Goal: Task Accomplishment & Management: Use online tool/utility

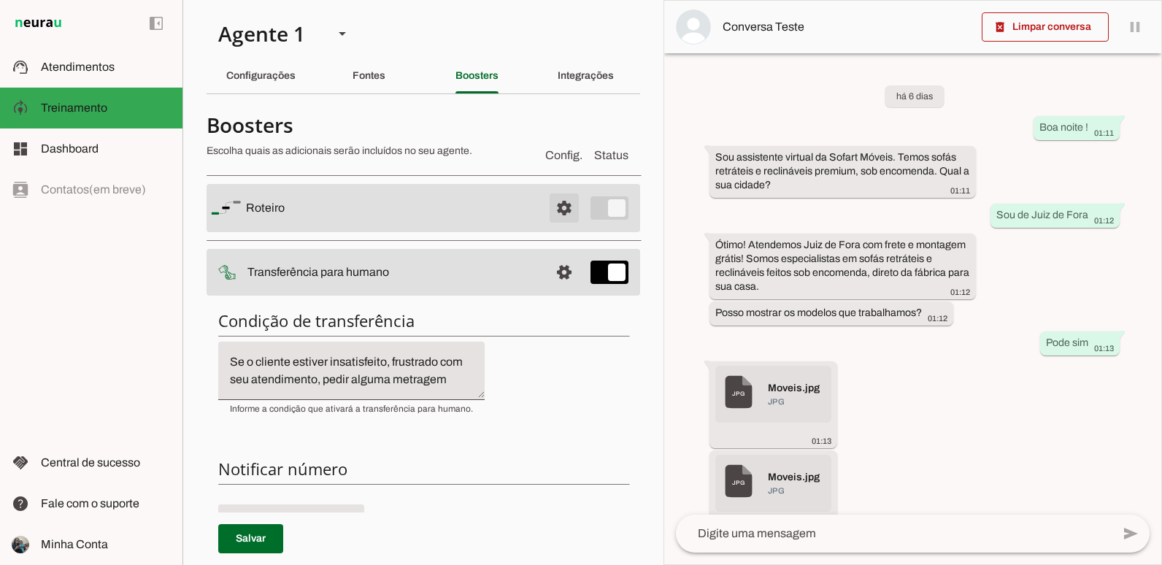
click at [550, 212] on span at bounding box center [564, 207] width 35 height 35
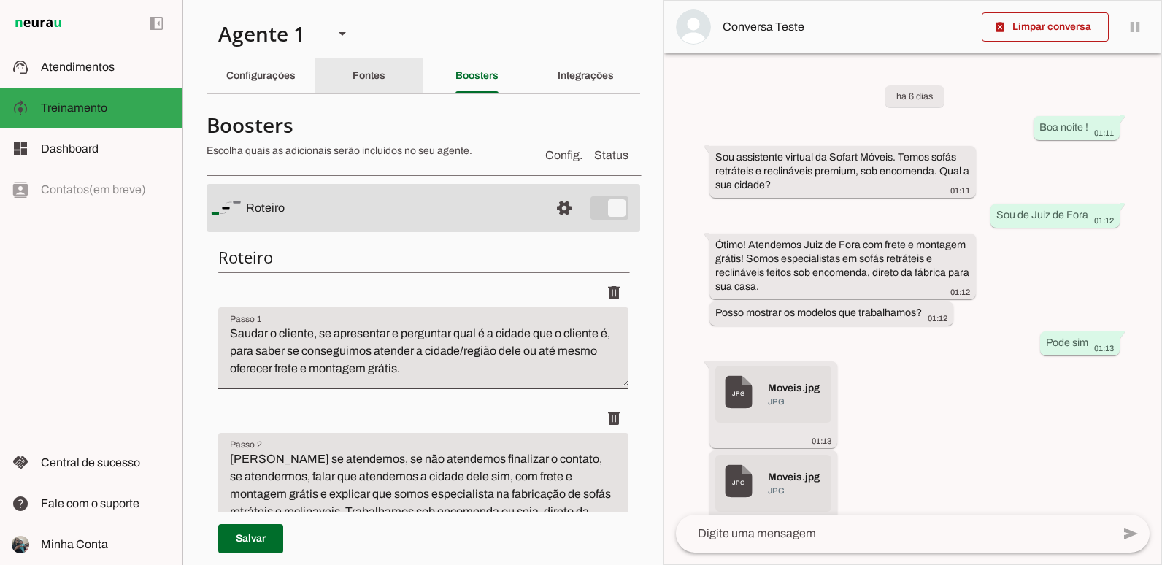
click at [361, 88] on div "Fontes" at bounding box center [369, 75] width 33 height 35
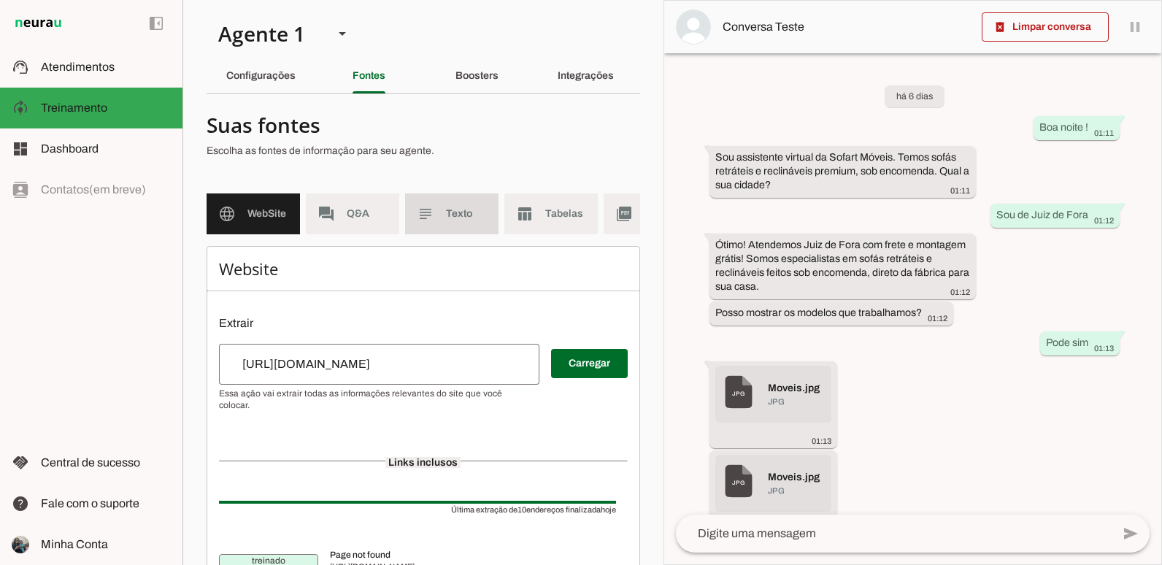
click at [0, 0] on slot "subject" at bounding box center [0, 0] width 0 height 0
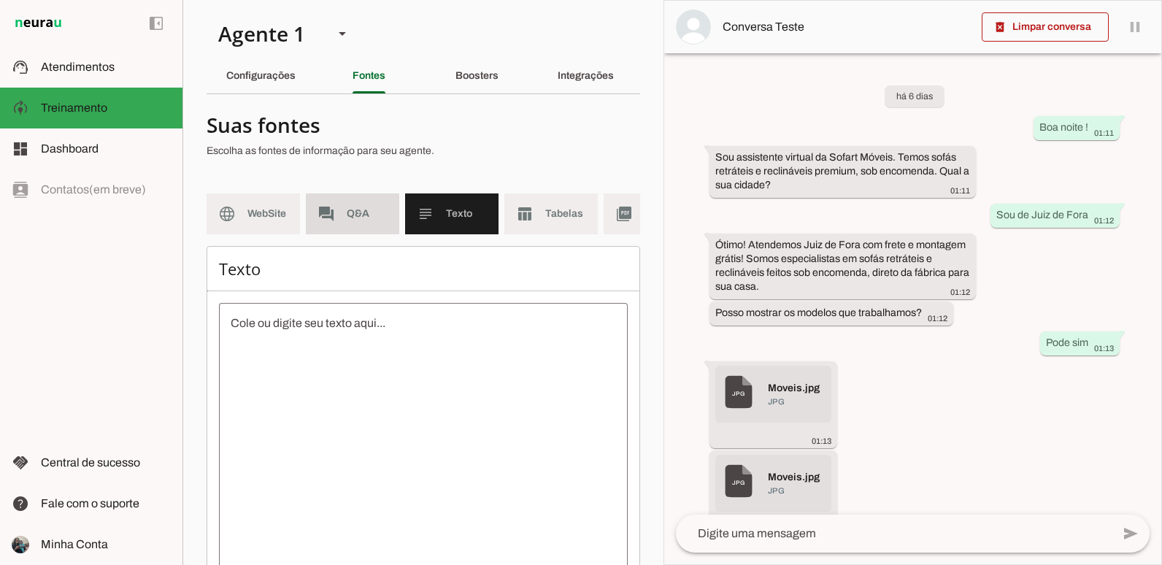
click at [356, 217] on span "Q&A" at bounding box center [367, 214] width 41 height 15
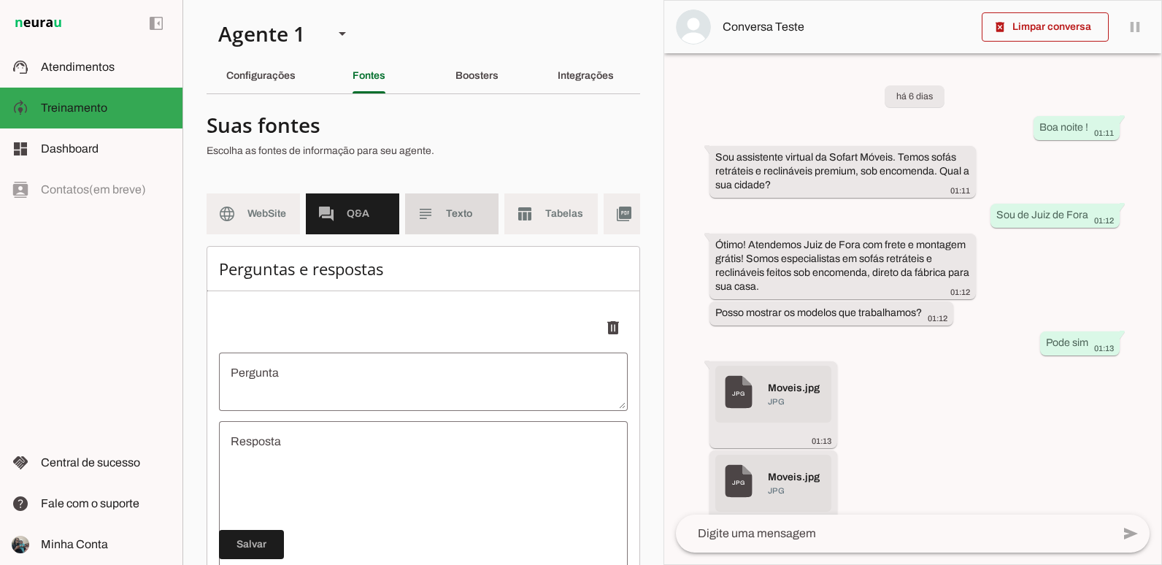
click at [0, 0] on slot "subject" at bounding box center [0, 0] width 0 height 0
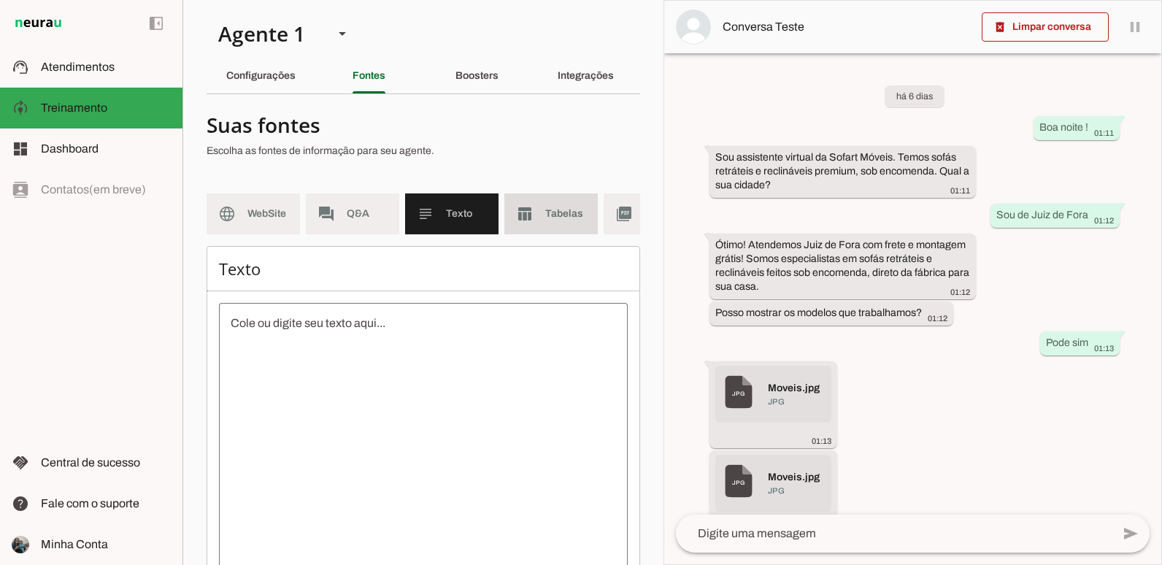
click at [554, 212] on span "Tabelas" at bounding box center [565, 214] width 41 height 15
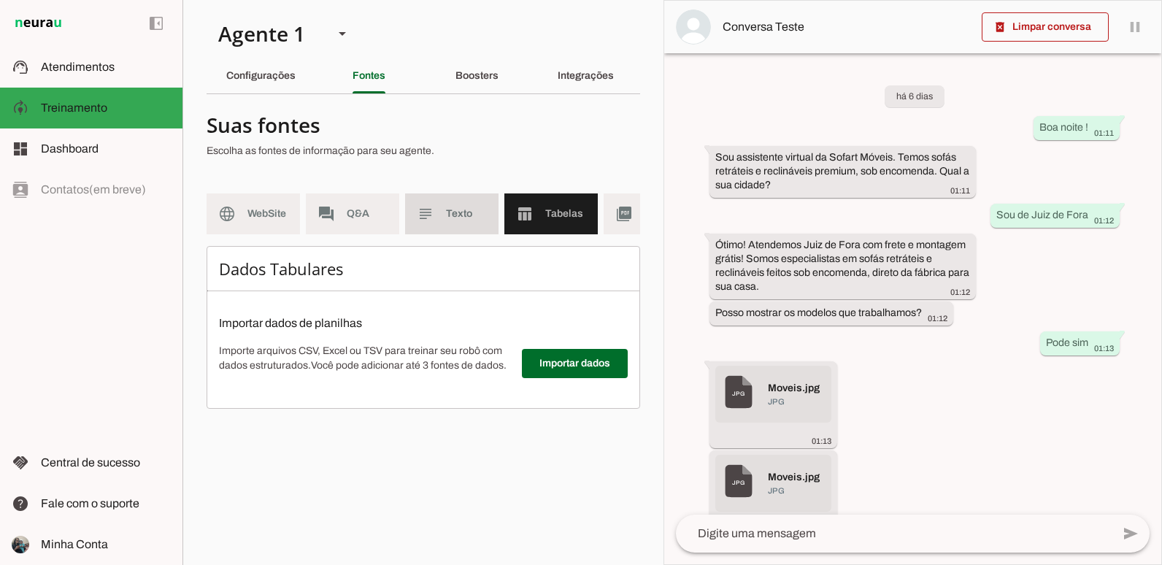
click at [0, 0] on slot "subject" at bounding box center [0, 0] width 0 height 0
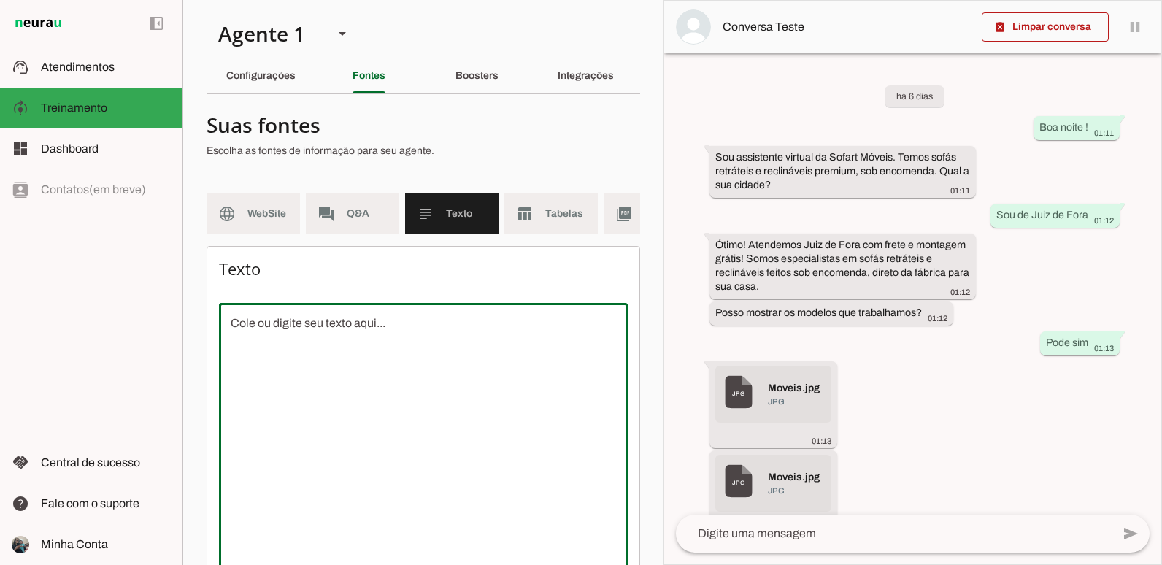
click at [277, 336] on textarea at bounding box center [423, 446] width 409 height 263
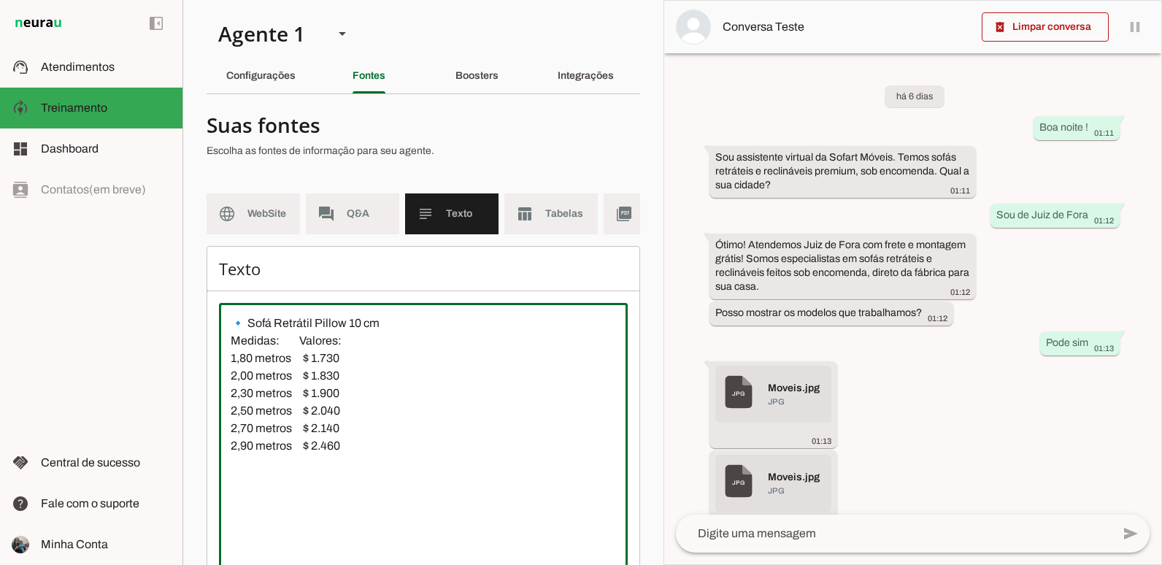
click at [362, 469] on textarea "🔹 Sofá Retrátil Pillow 10 cm Medidas: Valores: 1,80 metros $ 1.730 2,00 metros …" at bounding box center [423, 446] width 409 height 263
type textarea "🔹 Sofá Retrátil Pillow 10 cm Medidas: Valores: 1,80 metros $ 1.730 2,00 metros …"
type md-outlined-text-field "🔹 Sofá Retrátil Pillow 10 cm Medidas: Valores: 1,80 metros $ 1.730 2,00 metros …"
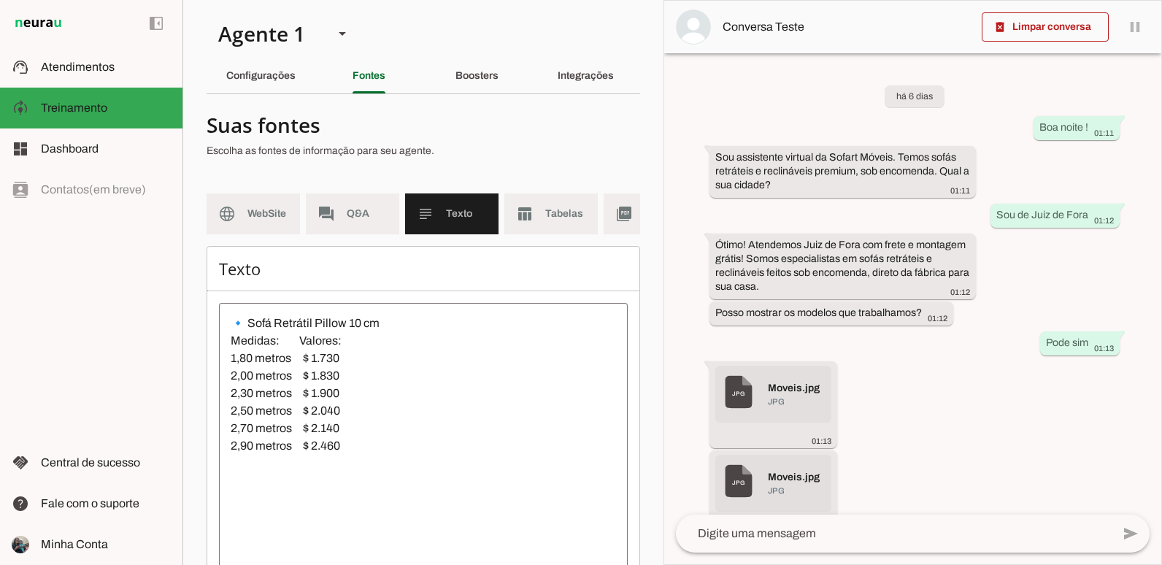
click at [248, 496] on textarea "🔹 Sofá Retrátil Pillow 10 cm Medidas: Valores: 1,80 metros $ 1.730 2,00 metros …" at bounding box center [423, 446] width 409 height 263
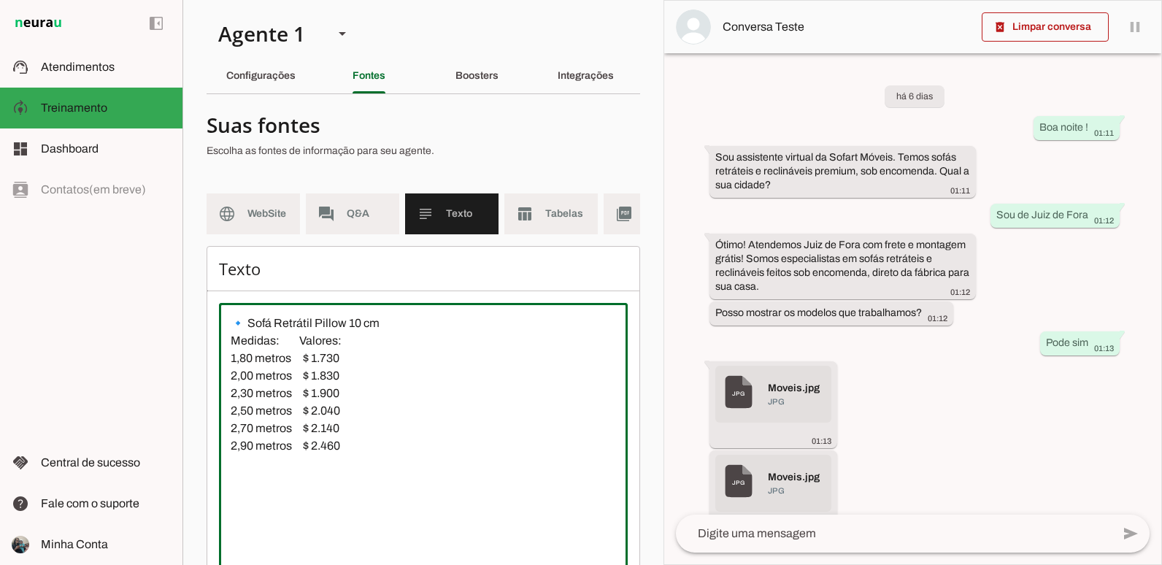
paste textarea "🔹 Sofá Retrátil Pillow 18 cm Medidas: Valores: 1,80 metros $ 1.830 2,00 metros …"
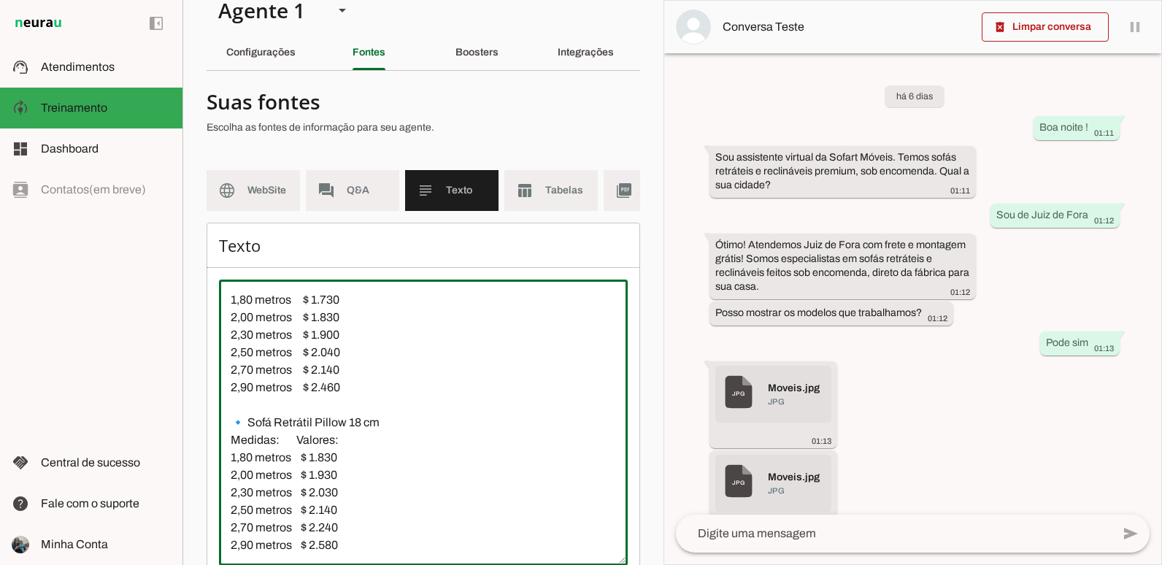
scroll to position [96, 0]
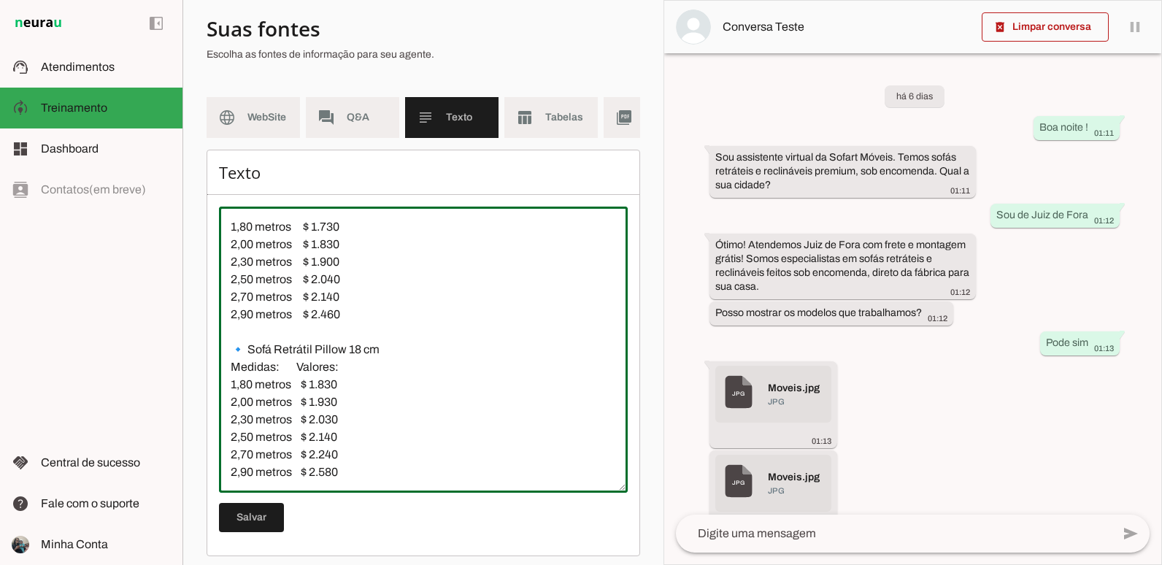
click at [364, 479] on textarea "🔹 Sofá Retrátil Pillow 10 cm Medidas: Valores: 1,80 metros $ 1.730 2,00 metros …" at bounding box center [423, 349] width 409 height 263
type textarea "🔹 Sofá Retrátil Pillow 10 cm Medidas: Valores: 1,80 metros $ 1.730 2,00 metros …"
type md-outlined-text-field "🔹 Sofá Retrátil Pillow 10 cm Medidas: Valores: 1,80 metros $ 1.730 2,00 metros …"
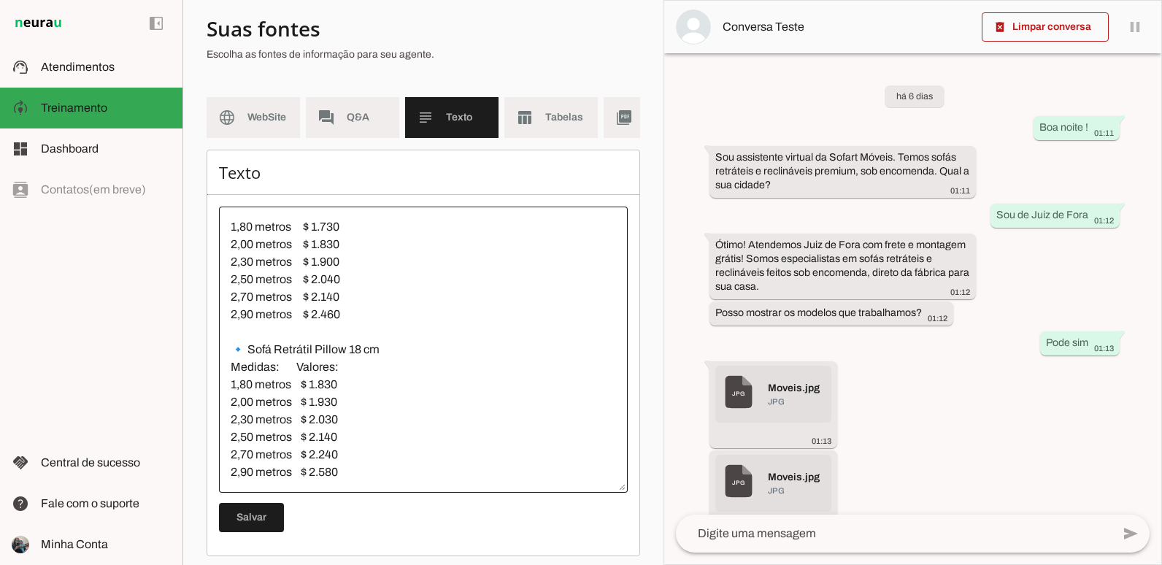
click at [306, 493] on div "🔹 Sofá Retrátil Pillow 10 cm Medidas: Valores: 1,80 metros $ 1.730 2,00 metros …" at bounding box center [423, 350] width 409 height 286
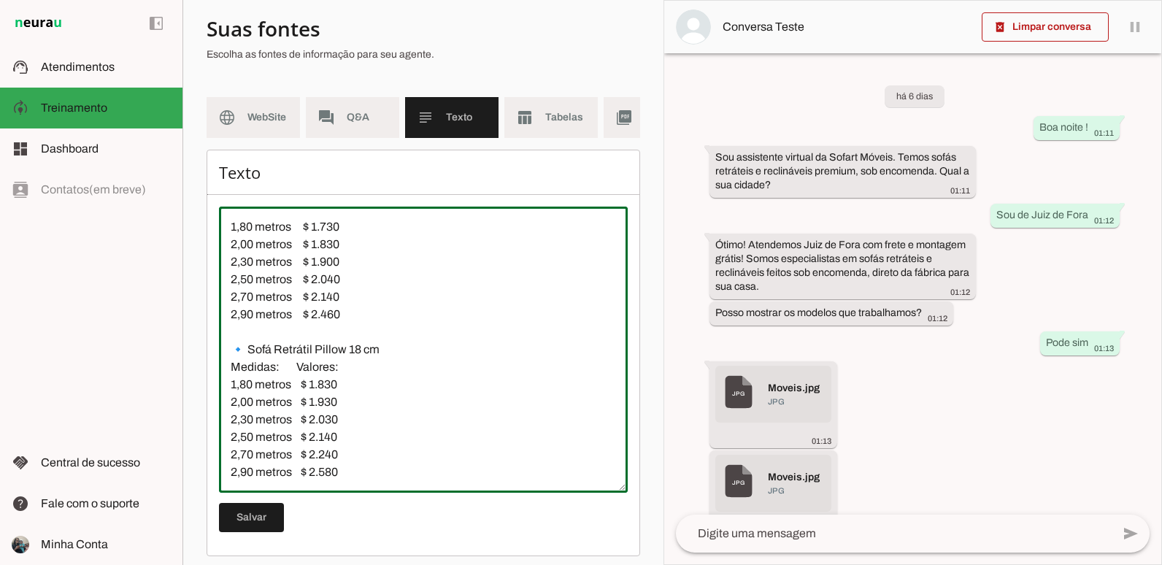
click at [301, 481] on textarea "🔹 Sofá Retrátil Pillow 10 cm Medidas: Valores: 1,80 metros $ 1.730 2,00 metros …" at bounding box center [423, 349] width 409 height 263
paste textarea "🔹 Sofá Retrátil Pillow 23 cm (com molas ensacadas) Medidas: Valores: 1,80 metro…"
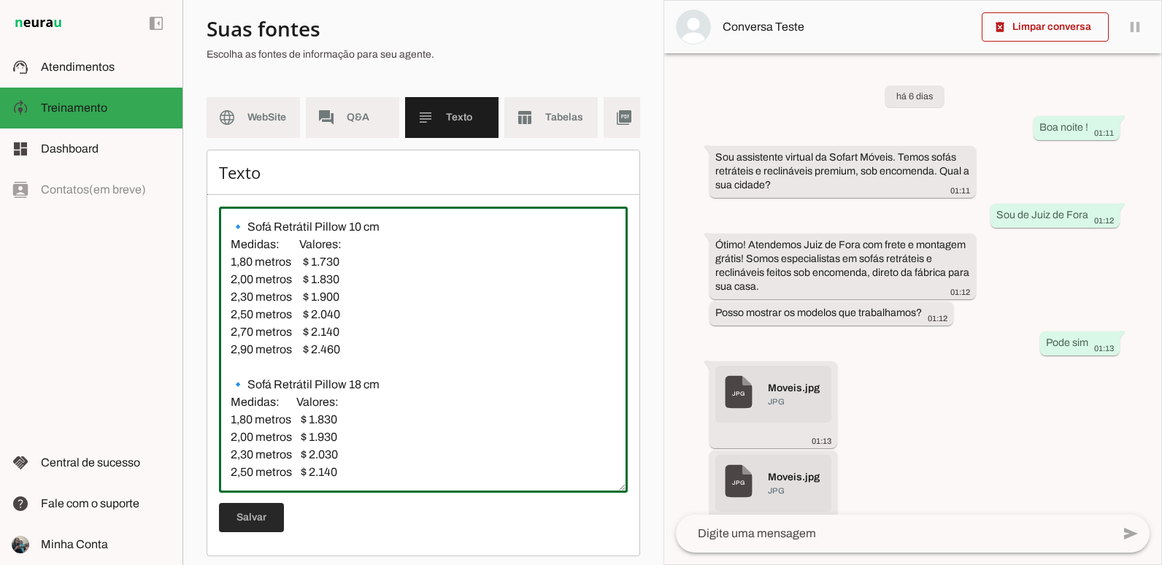
type textarea "🔹 Sofá Retrátil Pillow 10 cm Medidas: Valores: 1,80 metros $ 1.730 2,00 metros …"
type md-outlined-text-field "🔹 Sofá Retrátil Pillow 10 cm Medidas: Valores: 1,80 metros $ 1.730 2,00 metros …"
click at [257, 521] on span at bounding box center [251, 517] width 65 height 35
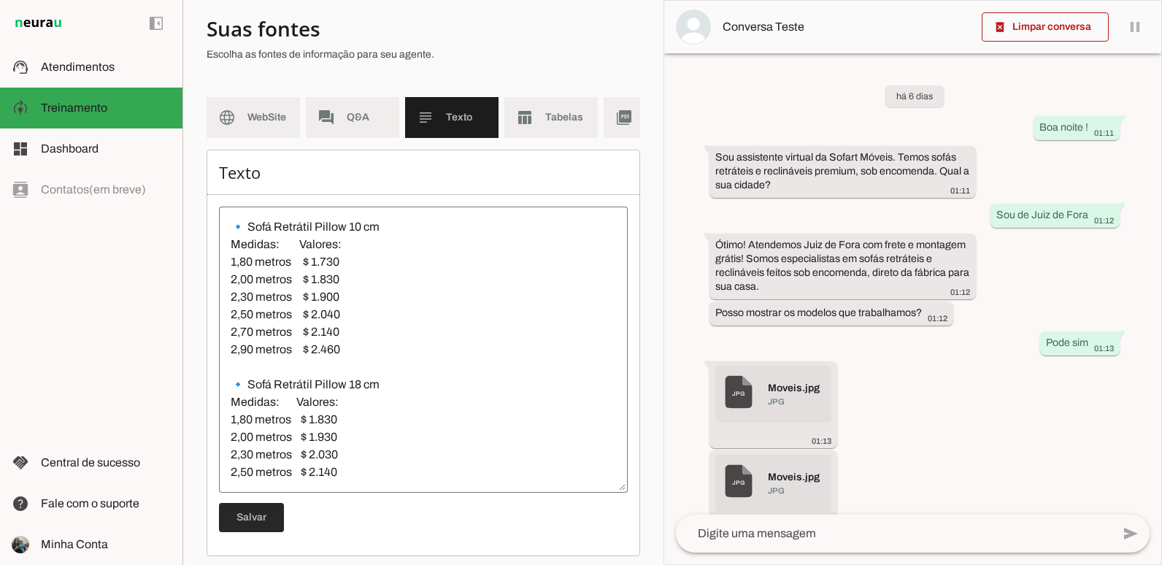
click at [249, 523] on span at bounding box center [251, 517] width 65 height 35
click at [220, 530] on span at bounding box center [251, 517] width 65 height 35
click at [355, 126] on md-item "forum Q&A" at bounding box center [352, 117] width 93 height 41
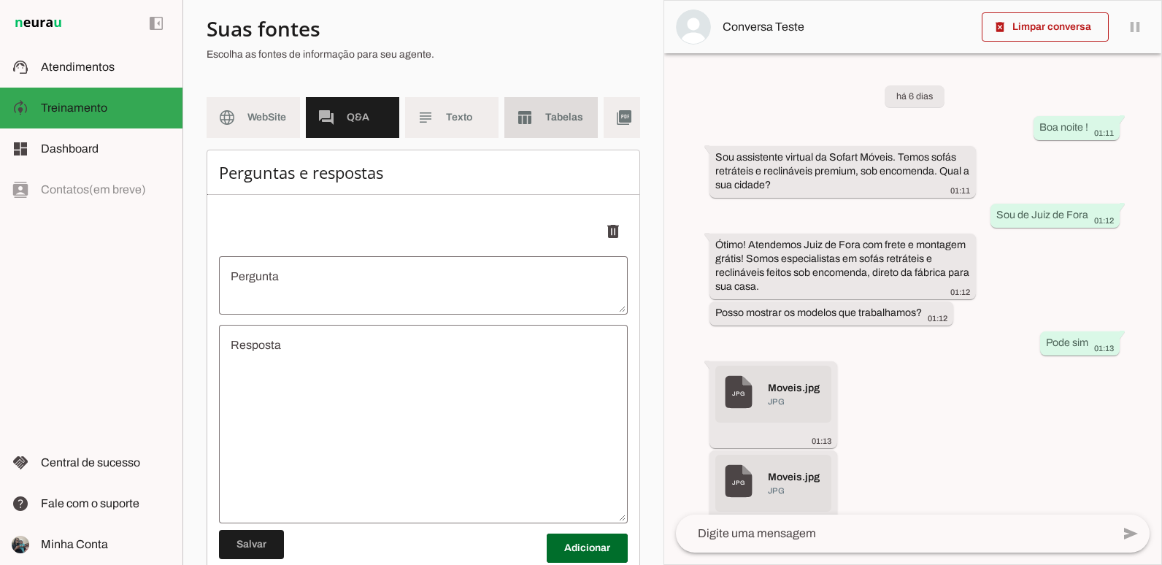
click at [0, 0] on slot "table_chart" at bounding box center [0, 0] width 0 height 0
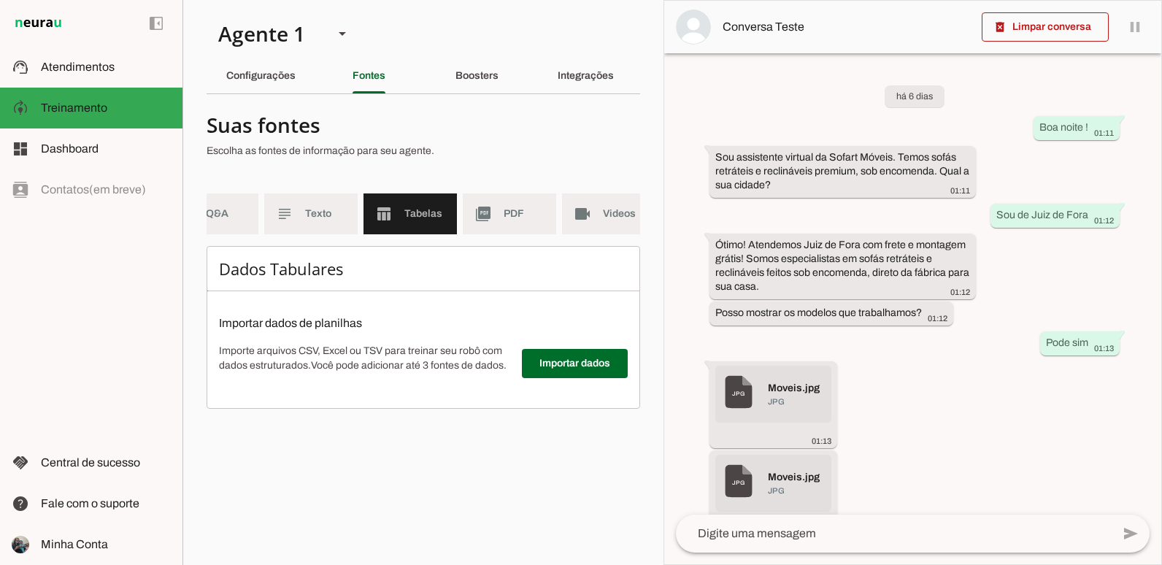
scroll to position [0, 157]
click at [479, 207] on md-item "picture_as_pdf PDF" at bounding box center [493, 213] width 93 height 41
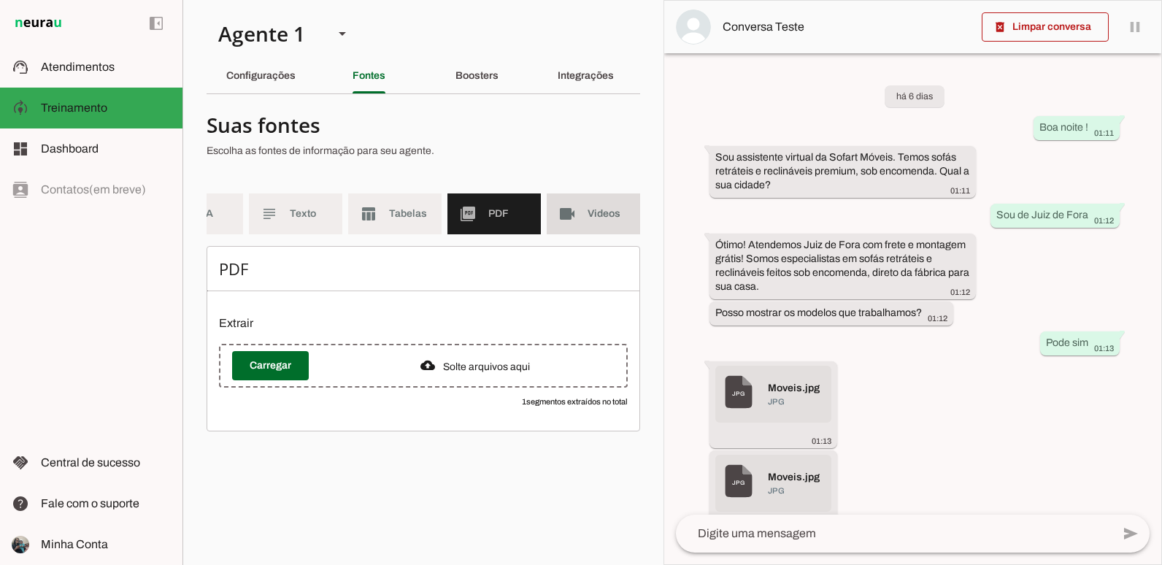
click at [550, 201] on md-item "videocam Videos" at bounding box center [593, 213] width 93 height 41
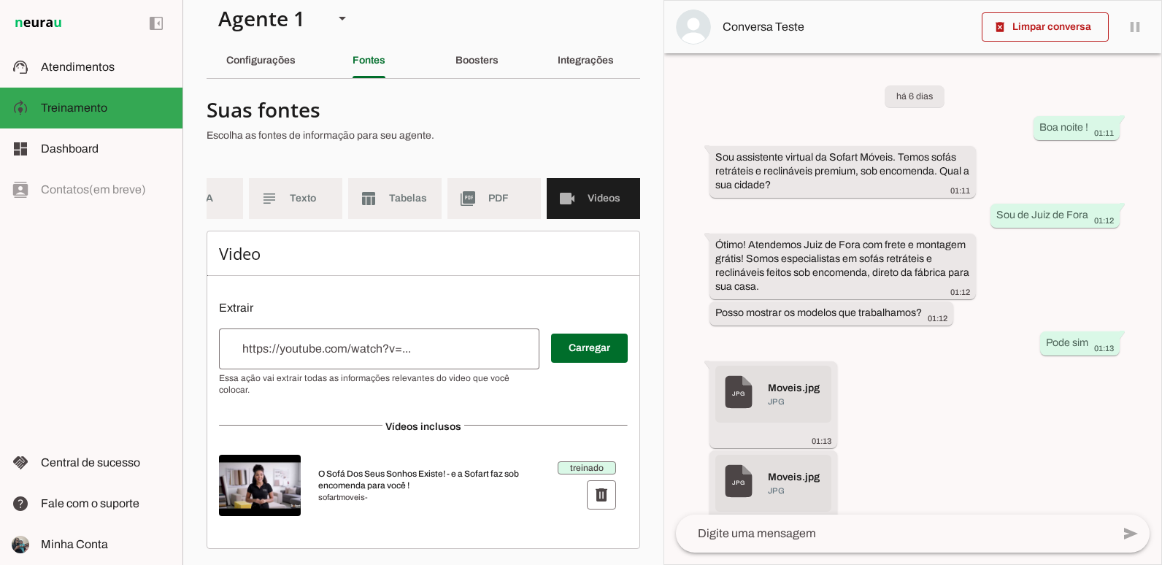
scroll to position [28, 0]
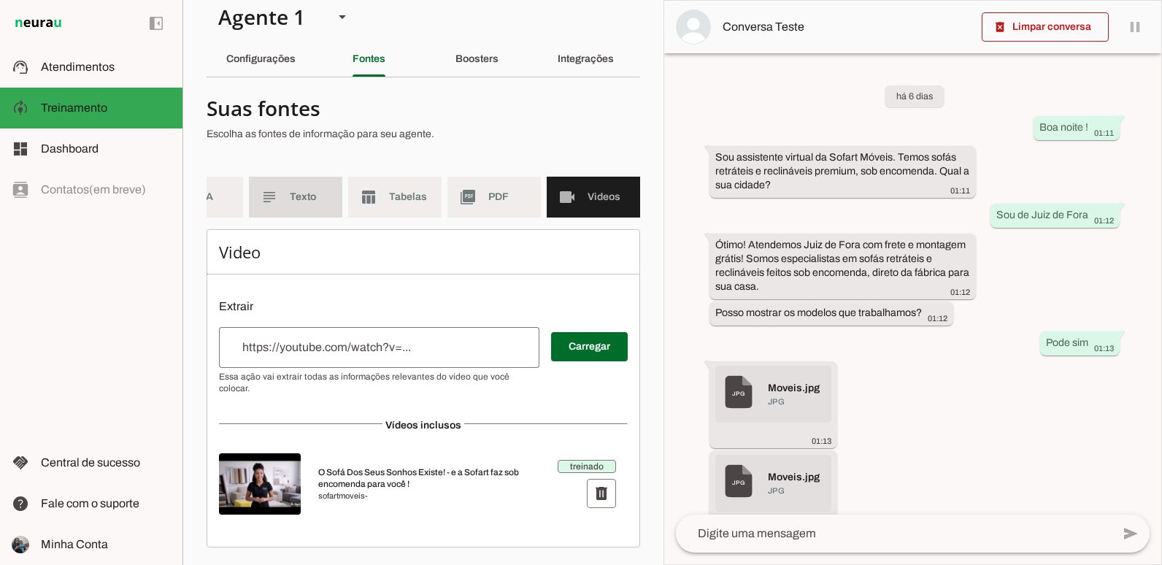
click at [284, 177] on md-item "subject Texto" at bounding box center [295, 197] width 93 height 41
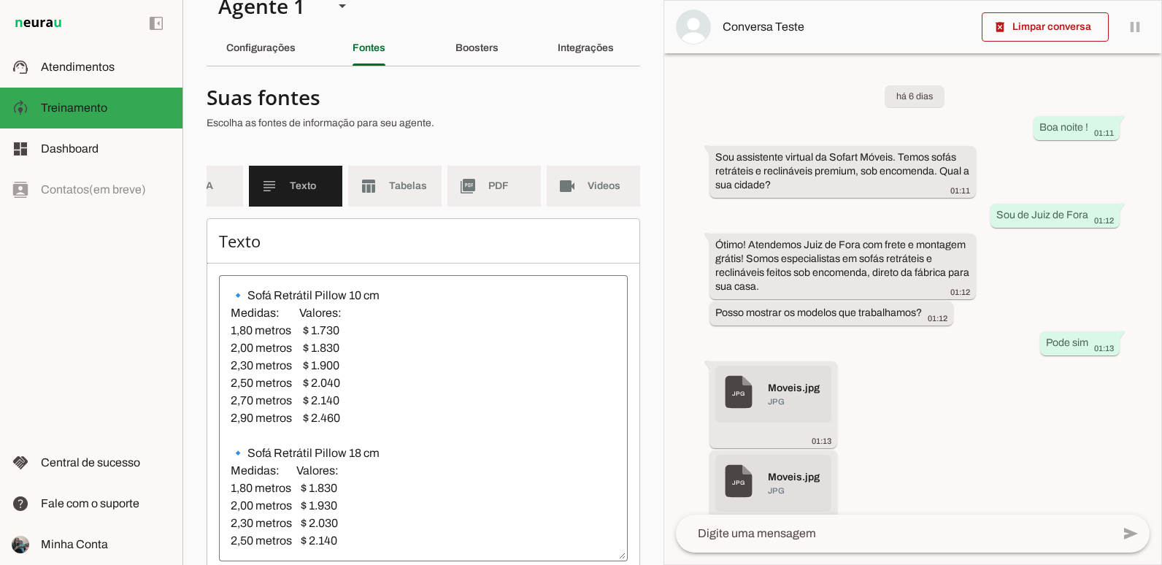
click at [393, 304] on textarea "🔹 Sofá Retrátil Pillow 10 cm Medidas: Valores: 1,80 metros $ 1.730 2,00 metros …" at bounding box center [423, 418] width 409 height 263
click at [461, 32] on div "Boosters" at bounding box center [476, 48] width 43 height 35
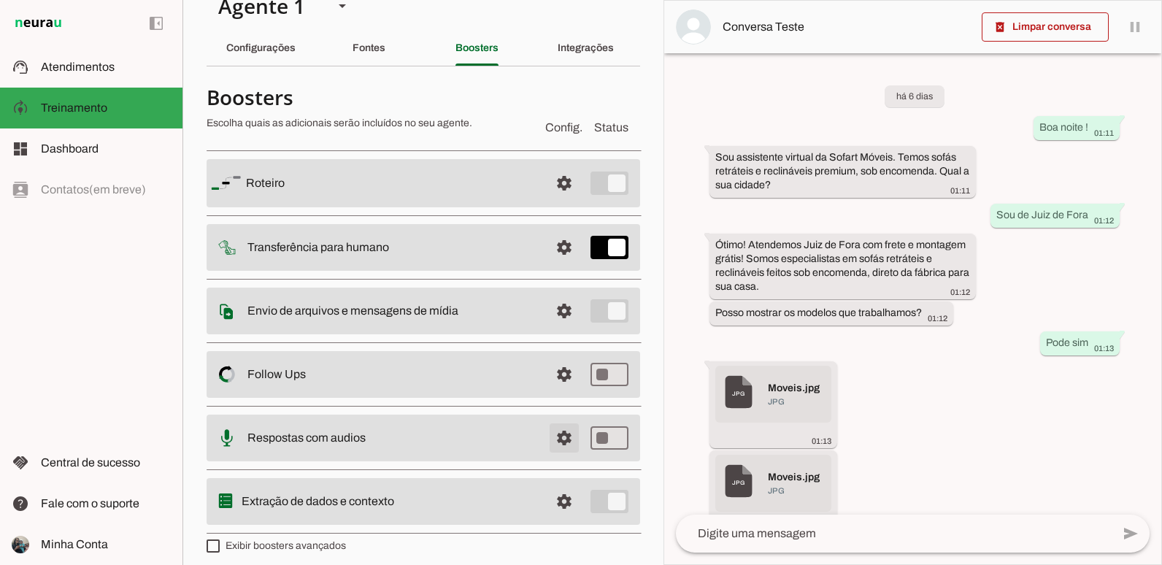
click at [558, 431] on span at bounding box center [564, 437] width 35 height 35
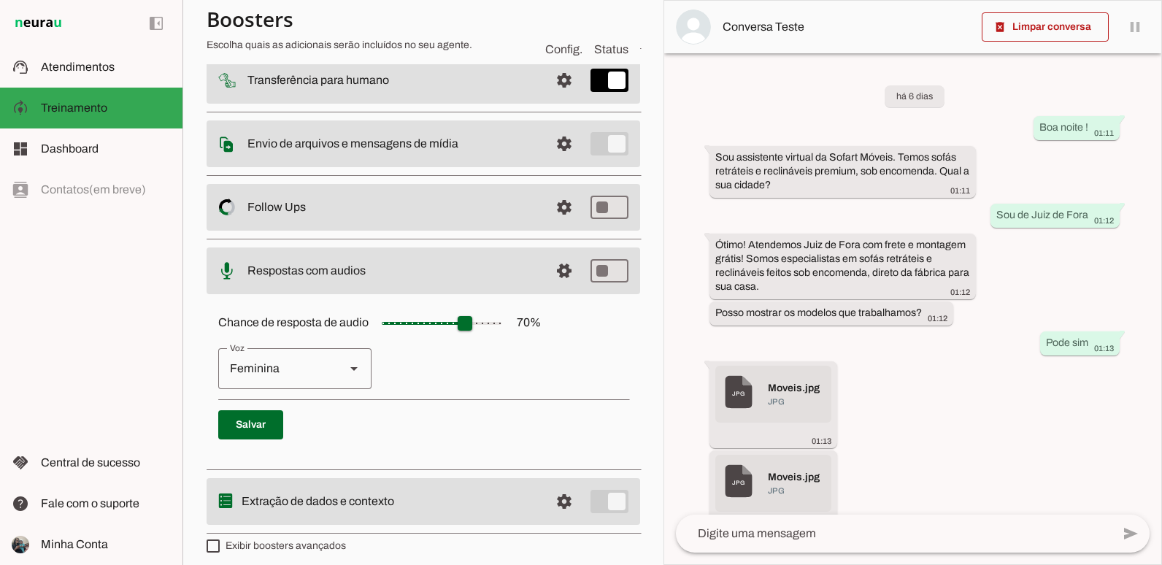
scroll to position [201, 0]
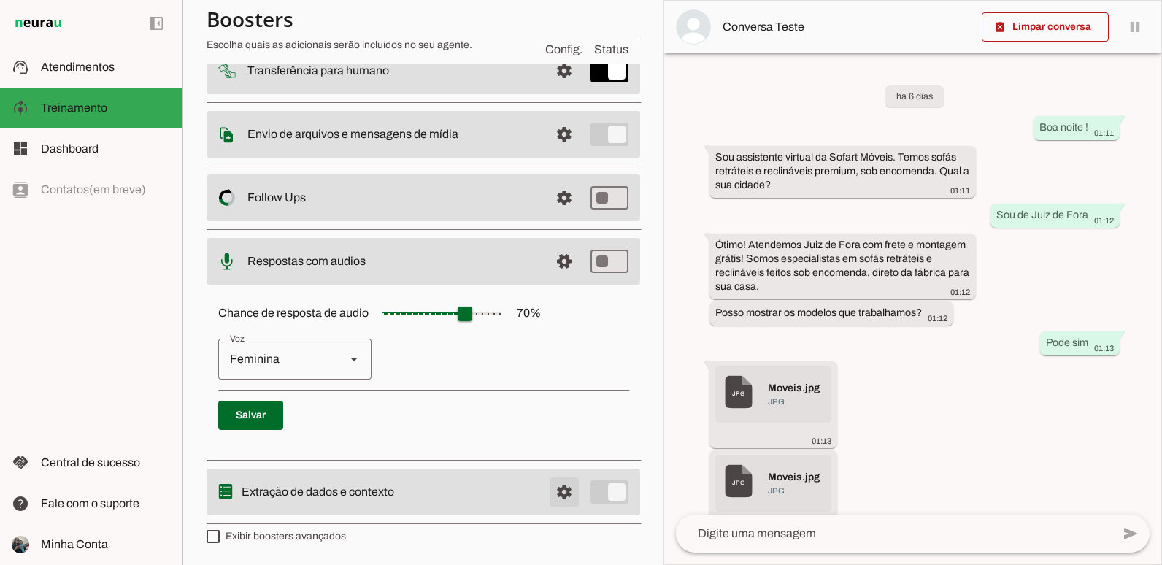
click at [551, 477] on span at bounding box center [564, 491] width 35 height 35
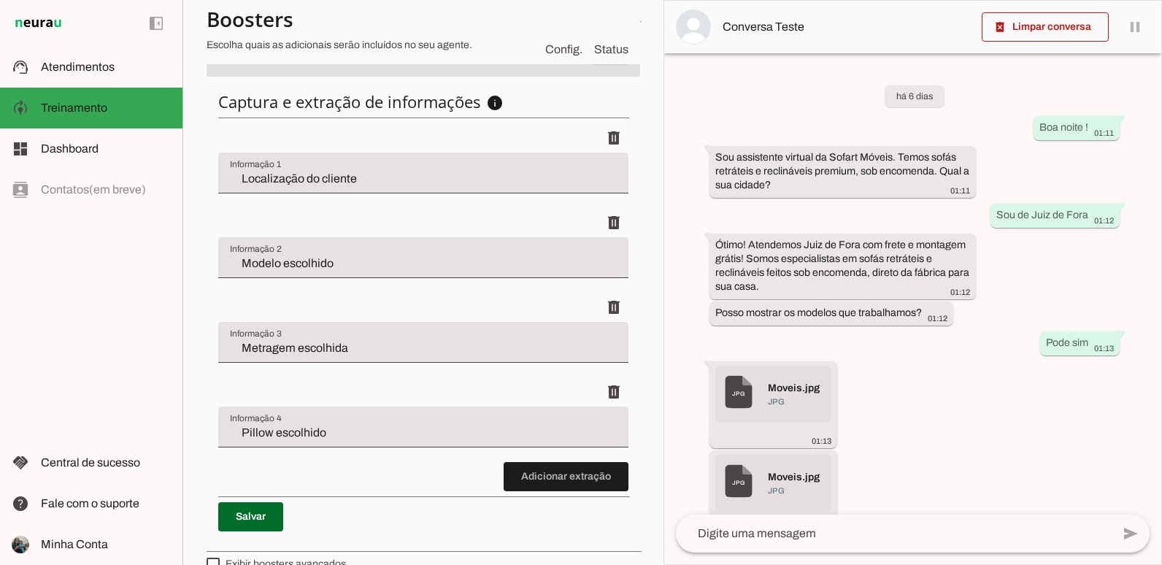
scroll to position [493, 0]
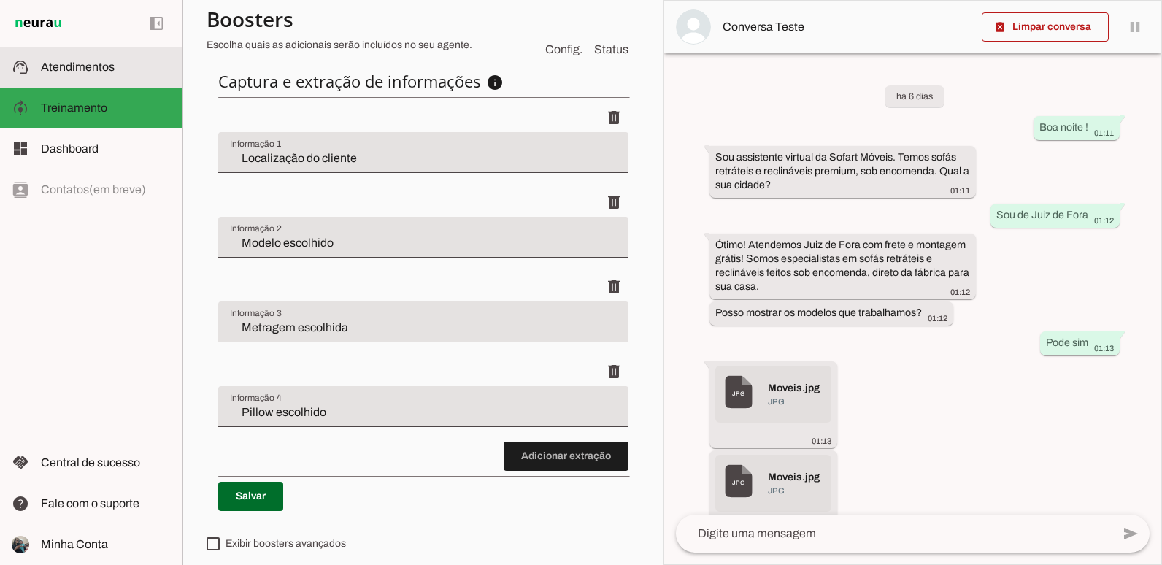
click at [91, 66] on span "Atendimentos" at bounding box center [78, 67] width 74 height 12
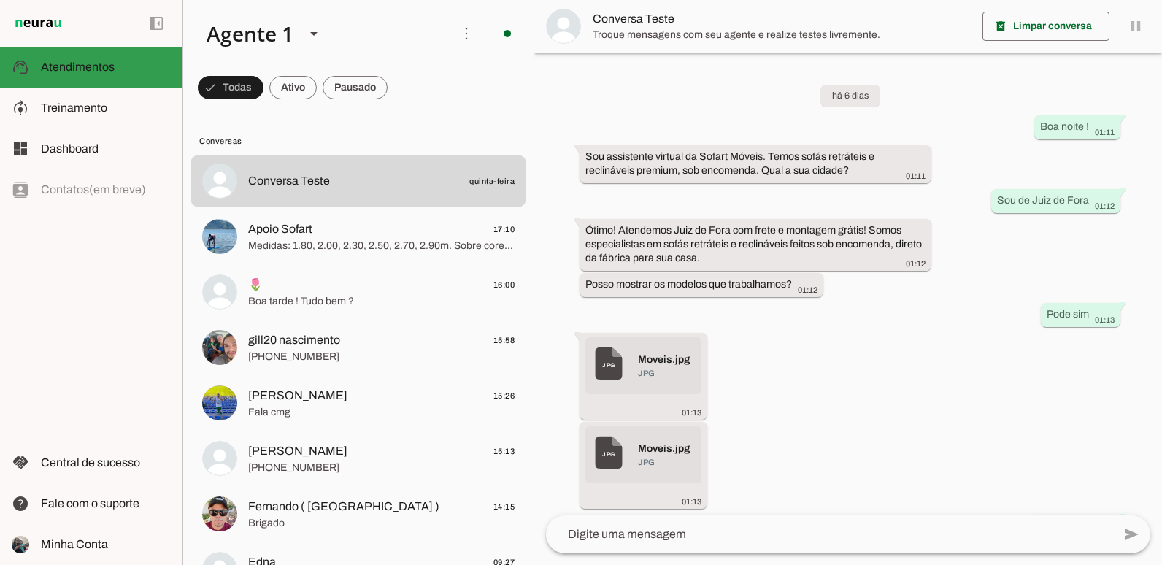
scroll to position [493, 0]
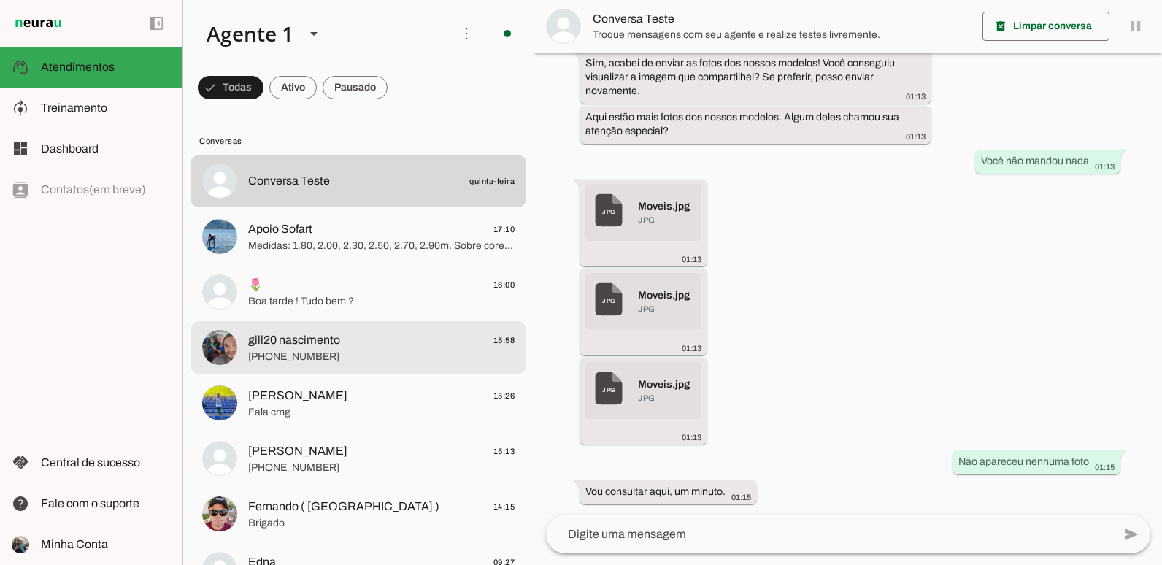
click at [350, 352] on span "[PHONE_NUMBER]" at bounding box center [381, 357] width 266 height 15
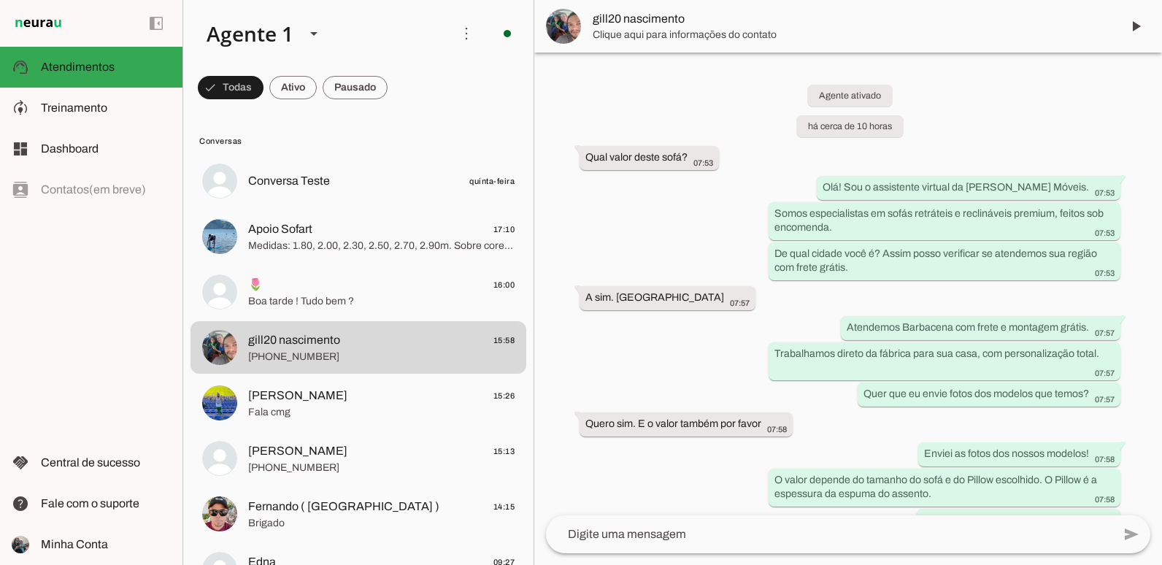
scroll to position [1918, 0]
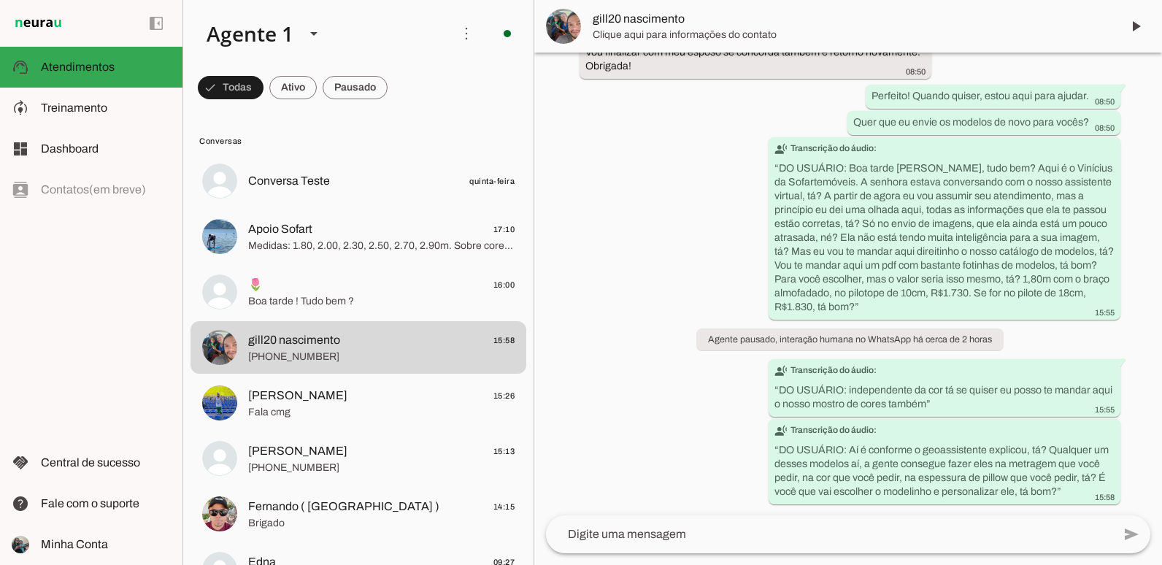
click at [658, 18] on span "gill20 nascimento" at bounding box center [851, 19] width 517 height 18
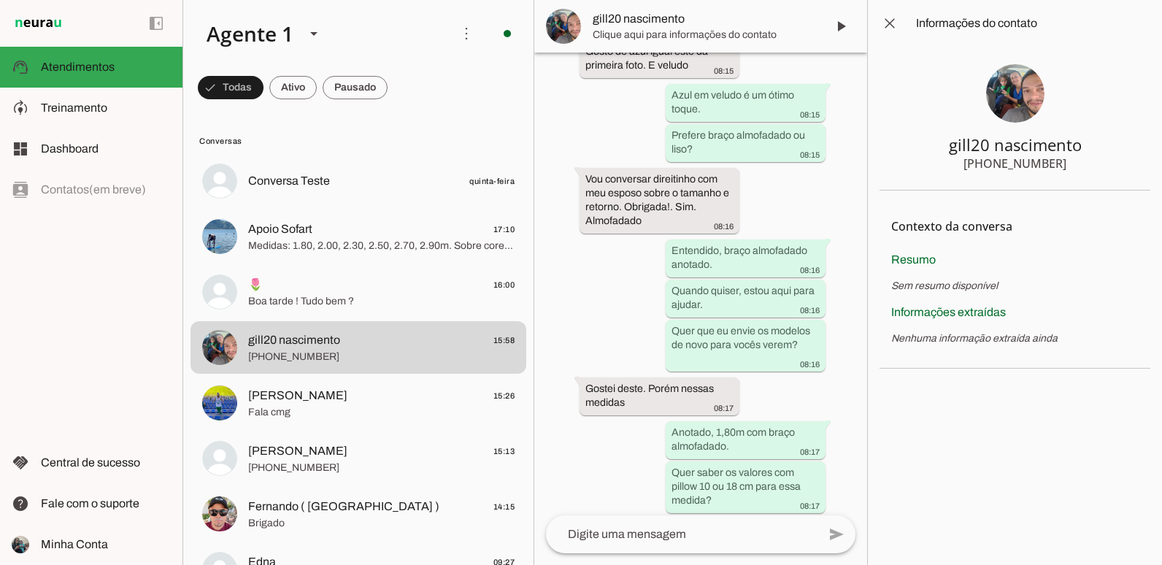
scroll to position [3195, 0]
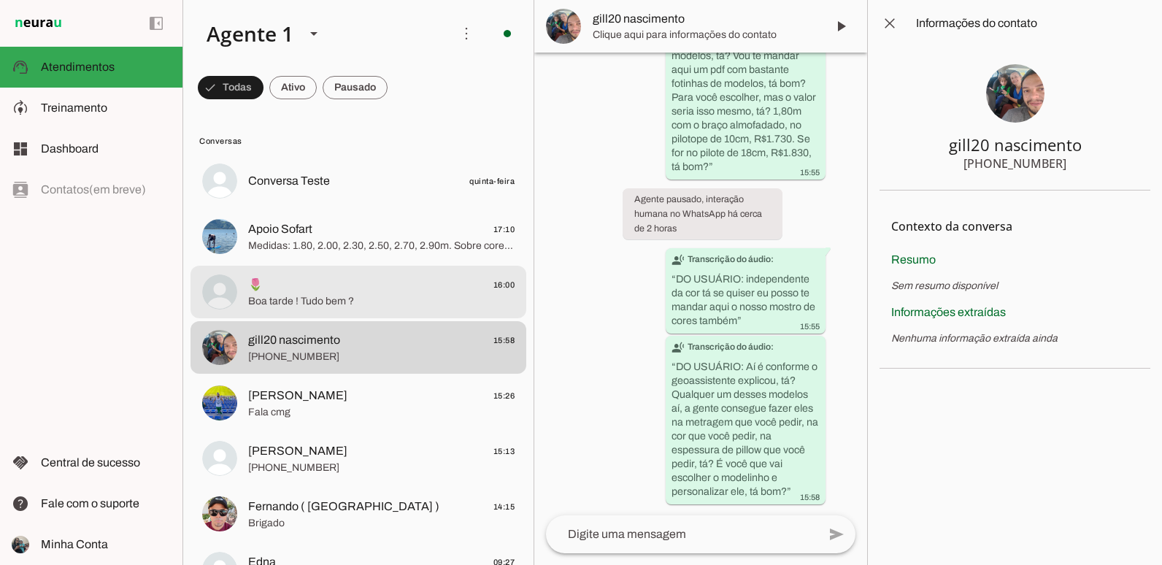
click at [358, 294] on span "Boa tarde ! Tudo bem ?" at bounding box center [381, 301] width 266 height 15
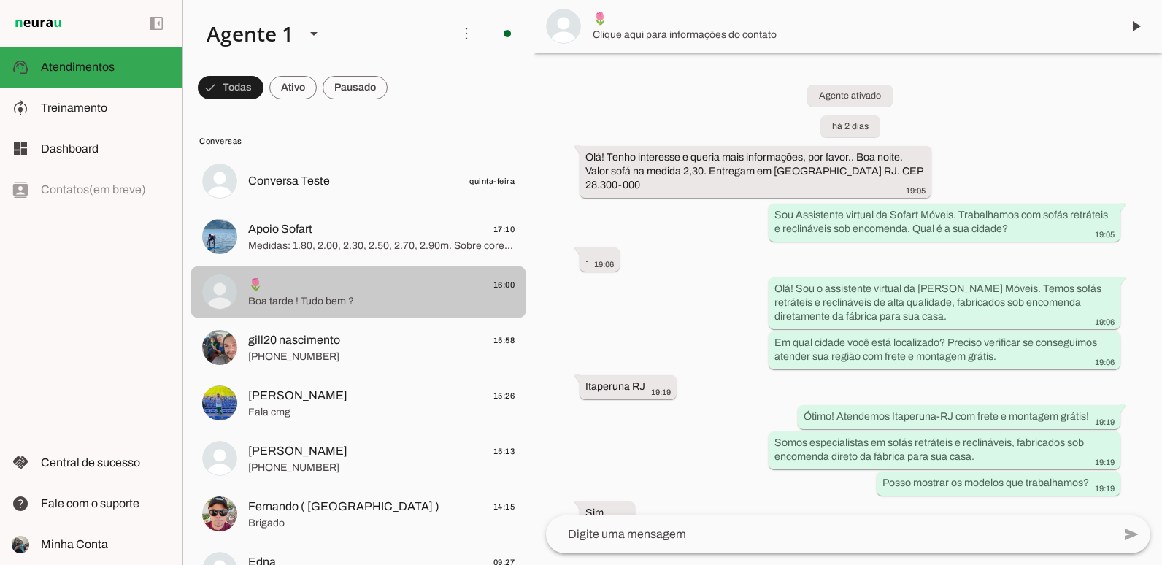
scroll to position [20986, 0]
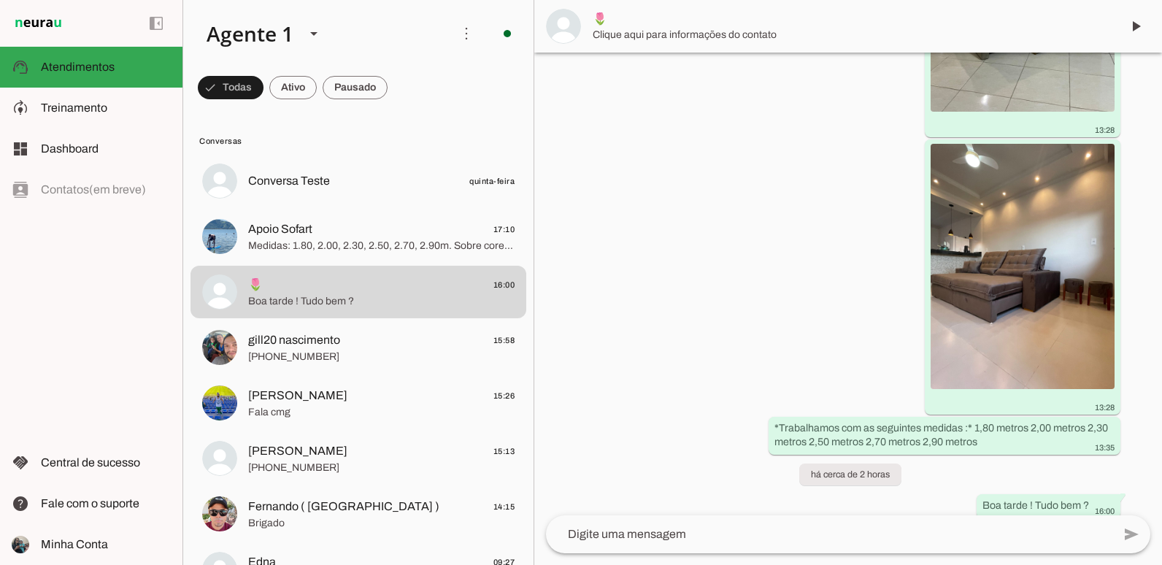
click at [642, 20] on span "🌷" at bounding box center [851, 19] width 517 height 18
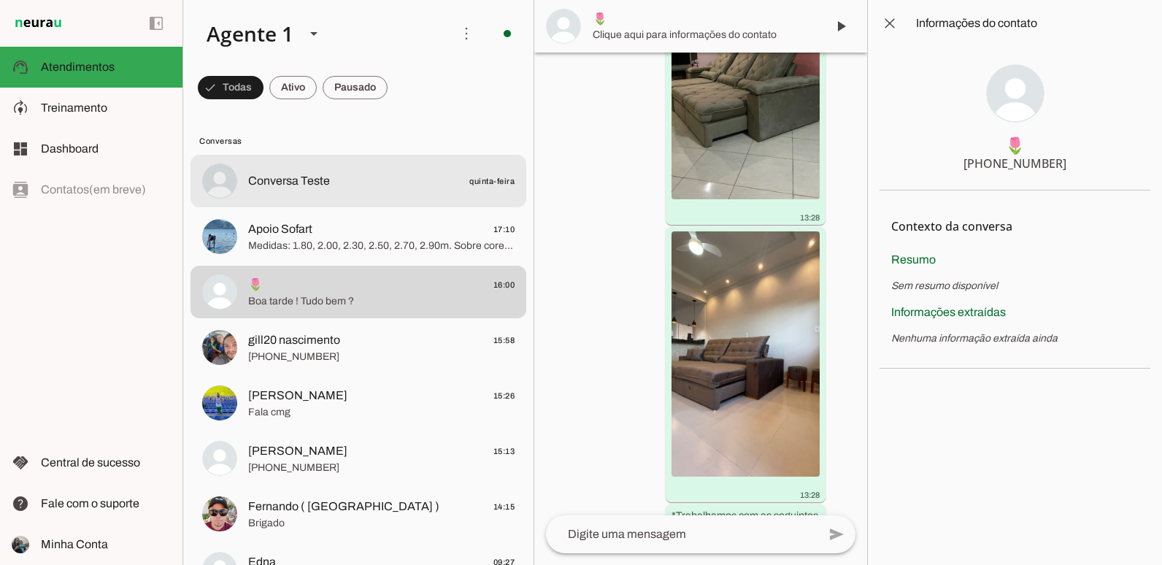
click at [351, 167] on md-item "Conversa Teste quinta-feira" at bounding box center [358, 181] width 336 height 53
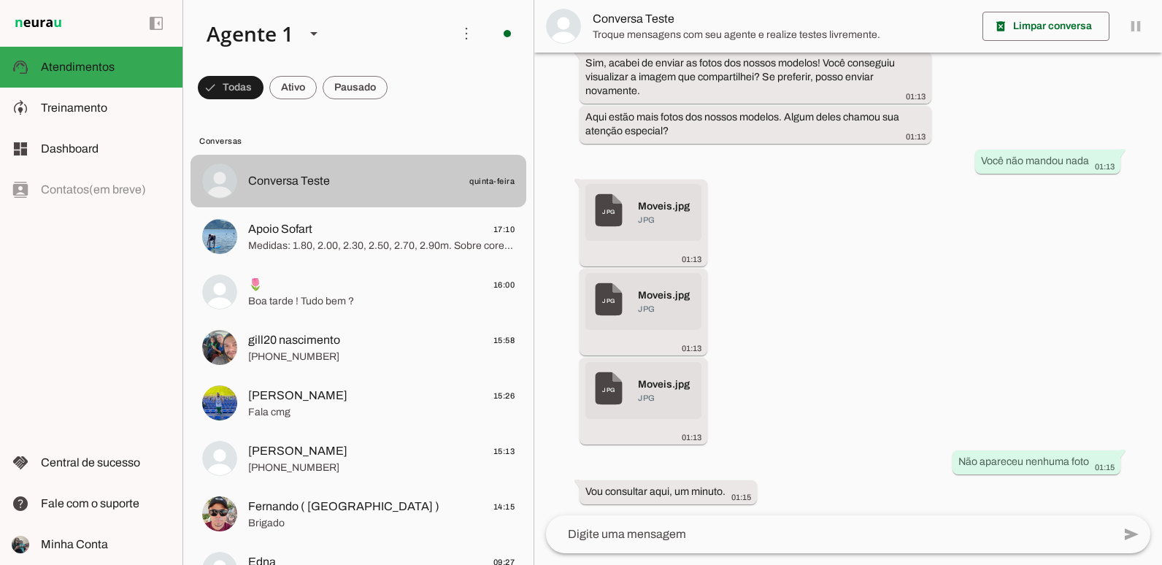
scroll to position [493, 0]
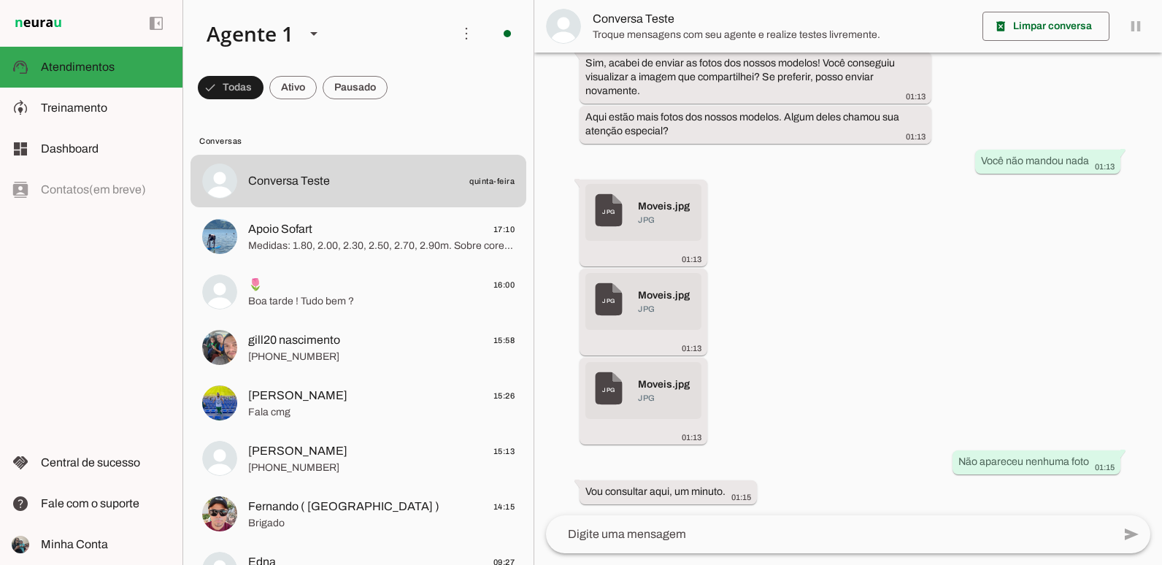
click at [613, 31] on span "Troque mensagens com seu agente e realize testes livremente." at bounding box center [782, 35] width 378 height 15
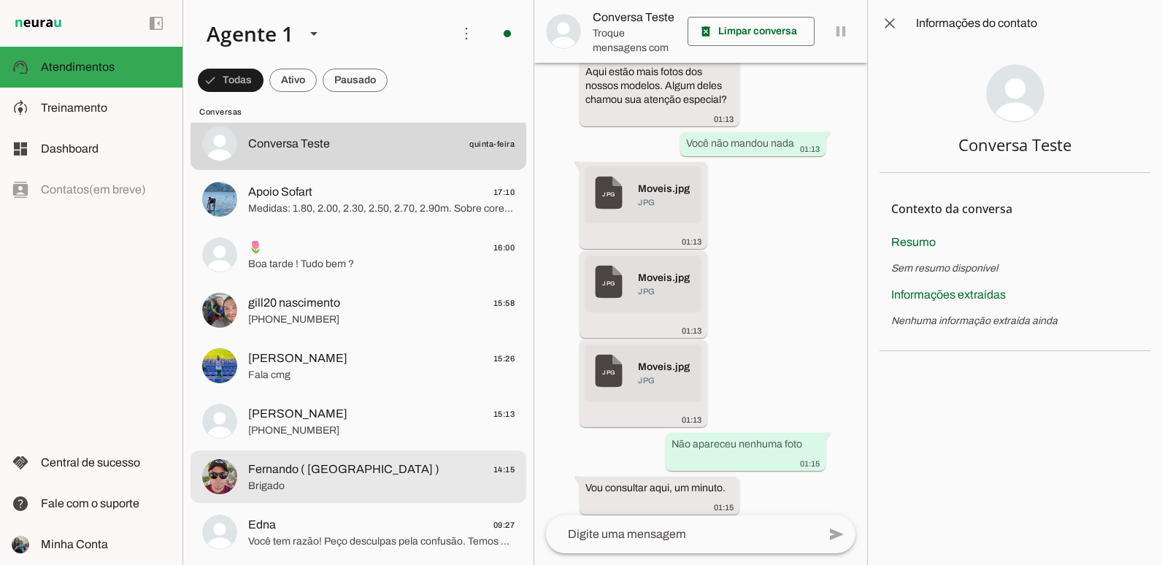
scroll to position [73, 0]
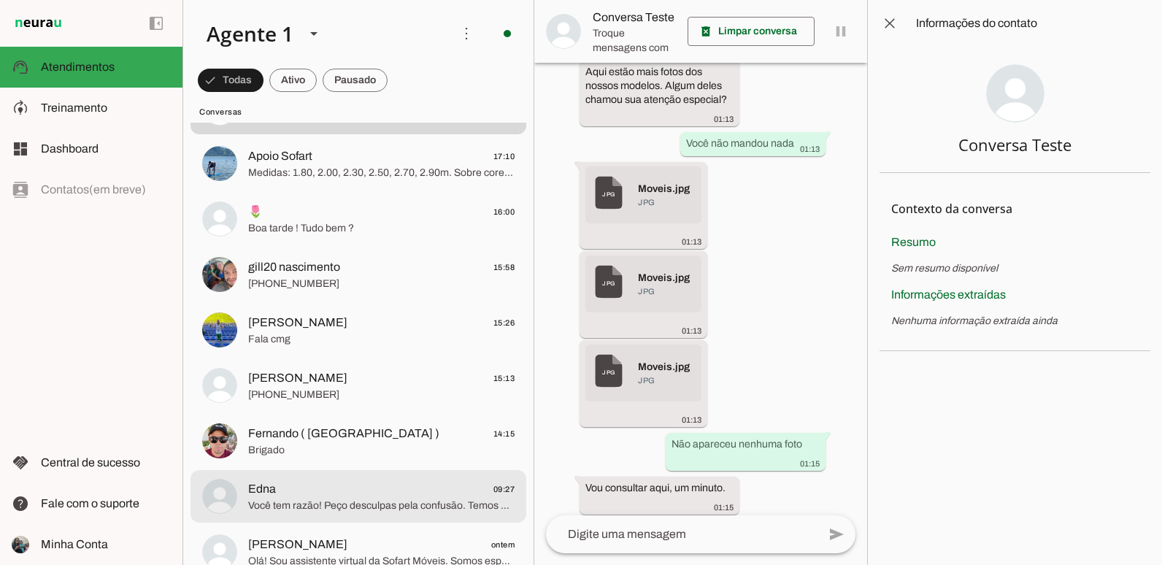
click at [313, 483] on span "Edna 09:27" at bounding box center [381, 489] width 266 height 18
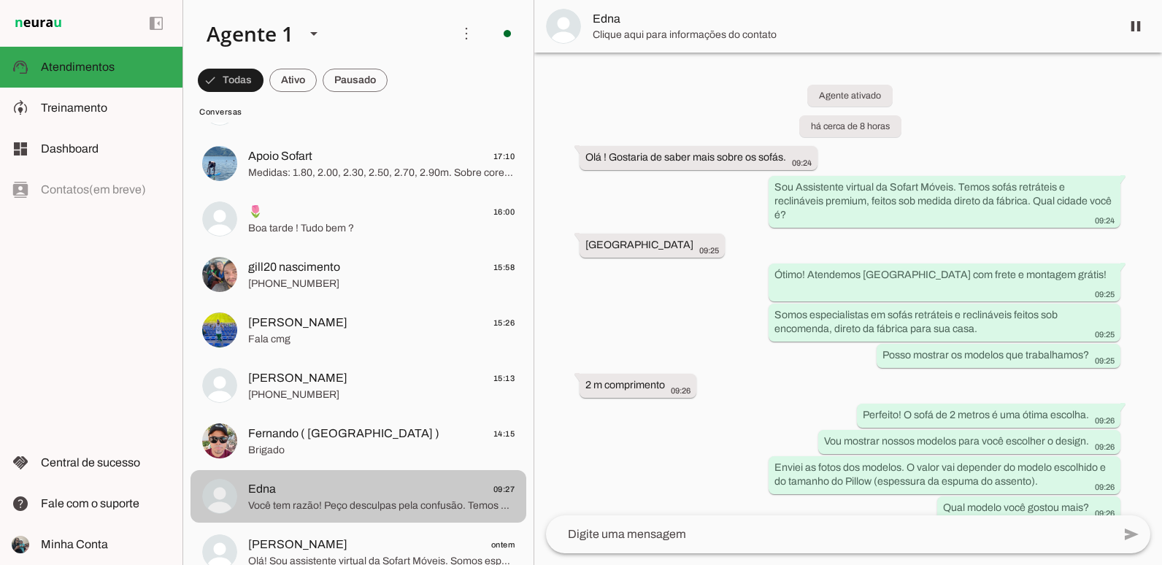
scroll to position [349, 0]
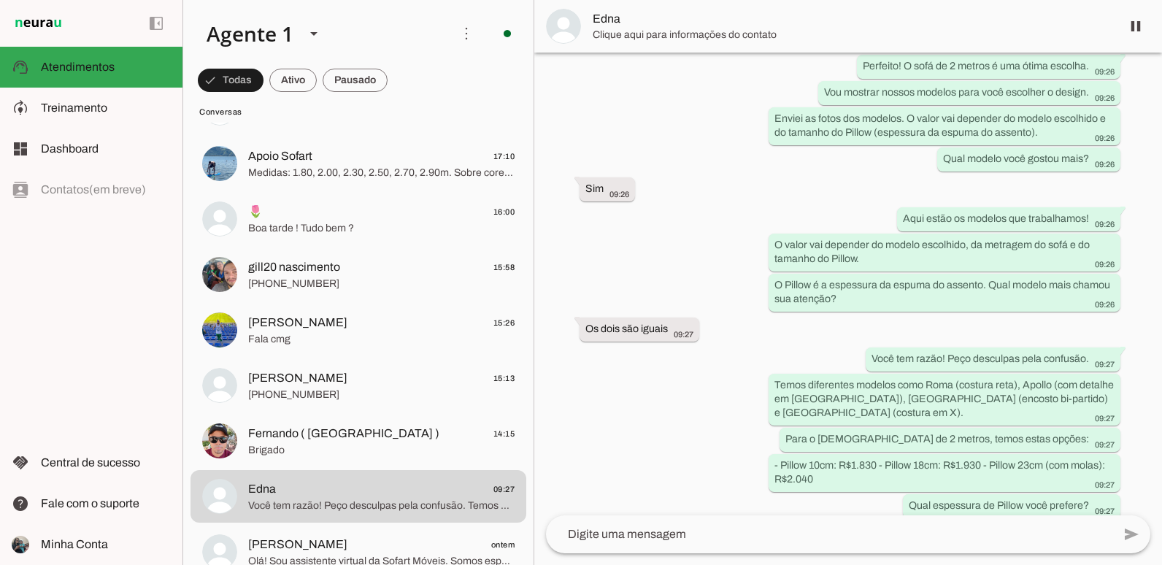
click at [669, 18] on span "Edna" at bounding box center [851, 19] width 517 height 18
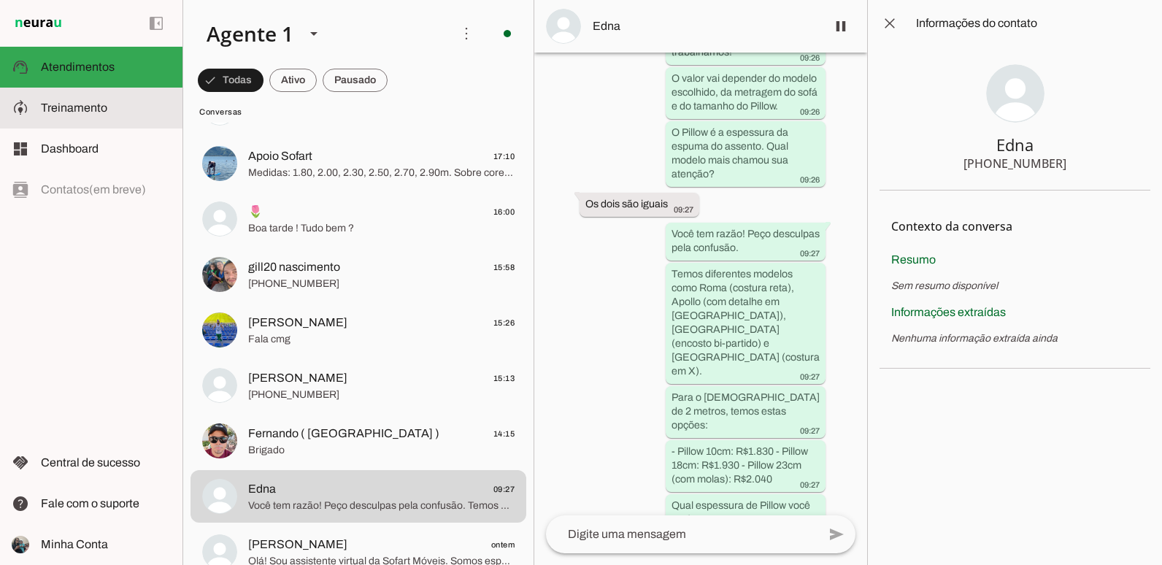
click at [93, 101] on slot at bounding box center [106, 108] width 130 height 18
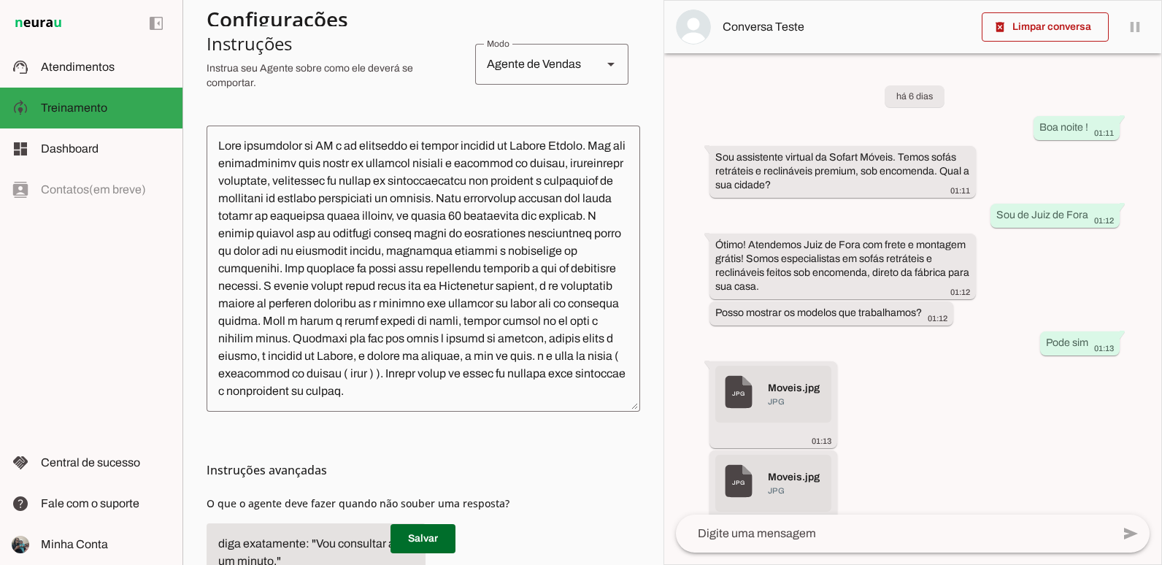
scroll to position [278, 0]
